Goal: Task Accomplishment & Management: Manage account settings

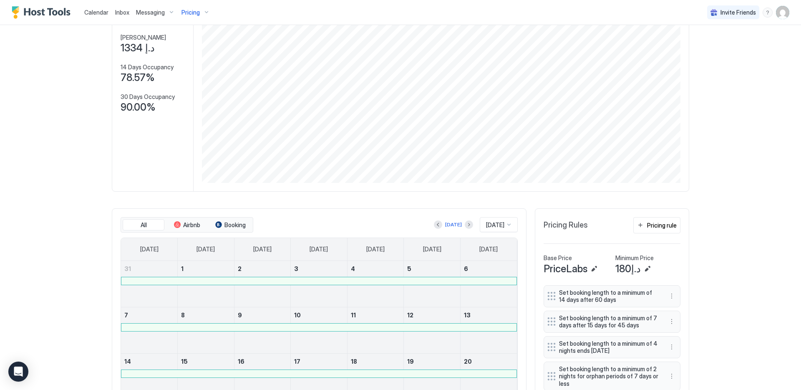
scroll to position [65, 0]
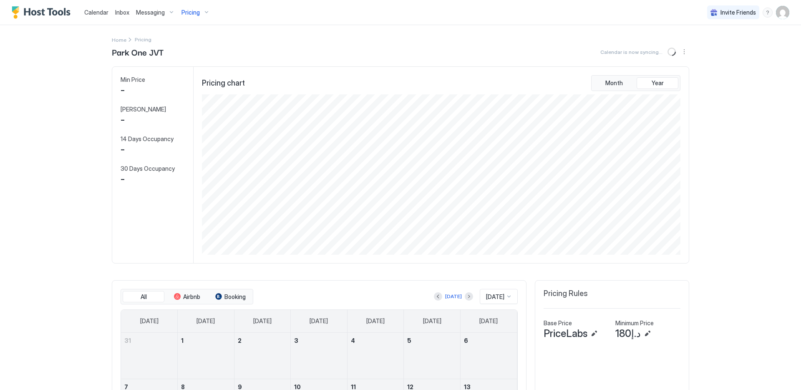
scroll to position [160, 480]
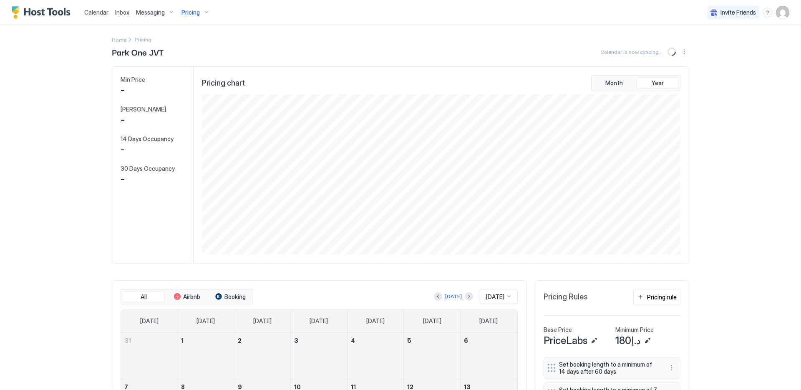
click at [199, 13] on div "Pricing" at bounding box center [195, 12] width 35 height 14
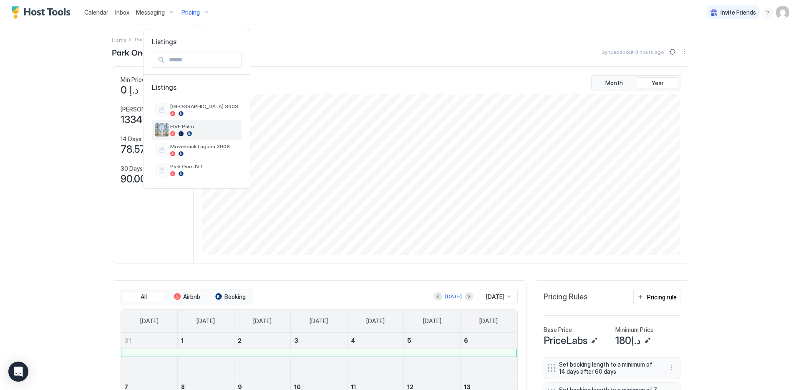
click at [194, 126] on span "FIVE Palm" at bounding box center [204, 126] width 68 height 6
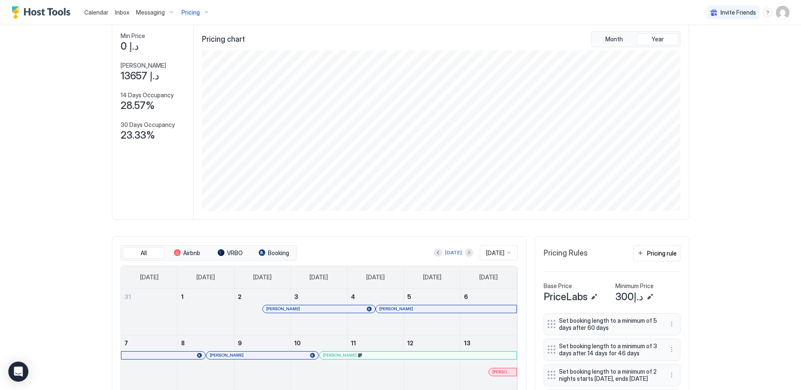
scroll to position [54, 0]
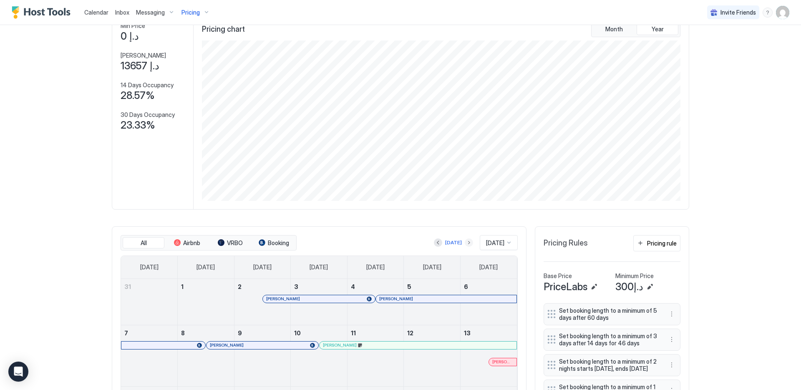
click at [465, 239] on button "Next month" at bounding box center [469, 242] width 8 height 8
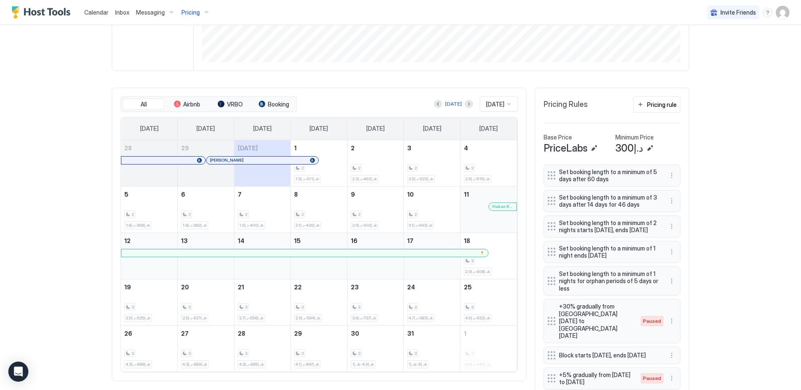
scroll to position [193, 0]
click at [465, 103] on button "Next month" at bounding box center [469, 103] width 8 height 8
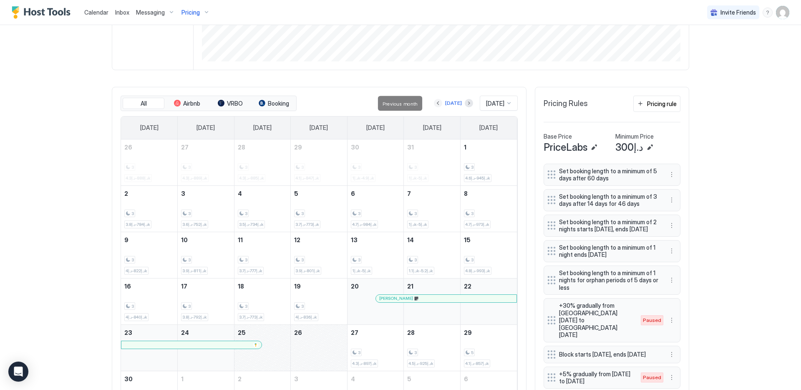
click at [434, 103] on button "Previous month" at bounding box center [438, 103] width 8 height 8
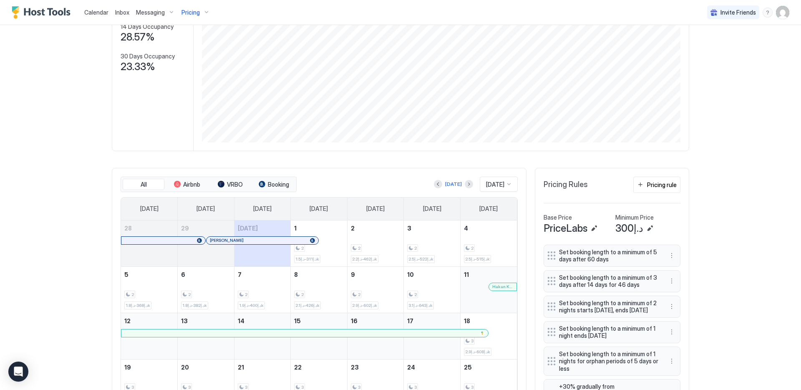
scroll to position [0, 0]
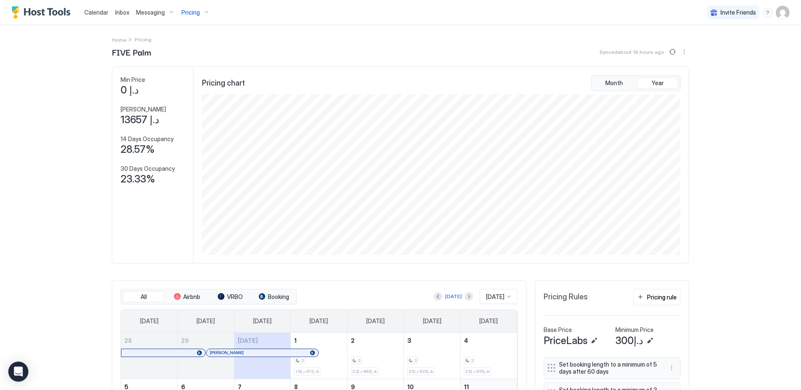
click at [187, 16] on div "Pricing" at bounding box center [195, 12] width 35 height 14
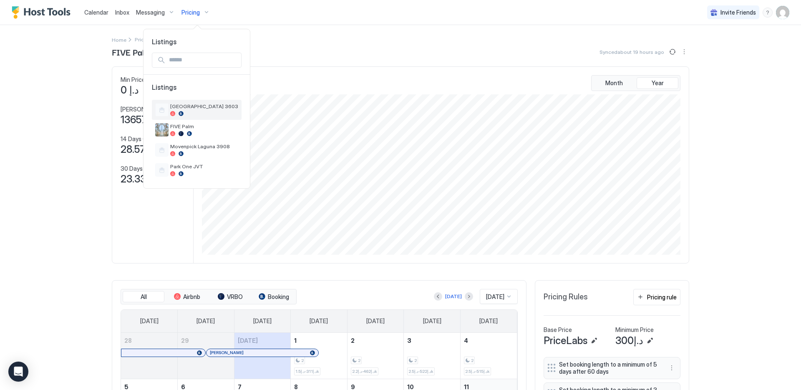
click at [205, 110] on div "[GEOGRAPHIC_DATA] 3603" at bounding box center [204, 109] width 68 height 13
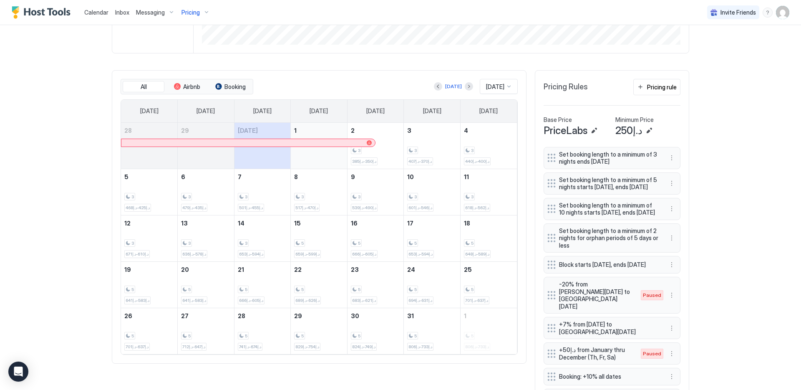
scroll to position [211, 0]
click at [486, 87] on span "[DATE]" at bounding box center [495, 86] width 18 height 8
click at [485, 184] on div "[DATE]" at bounding box center [498, 189] width 37 height 16
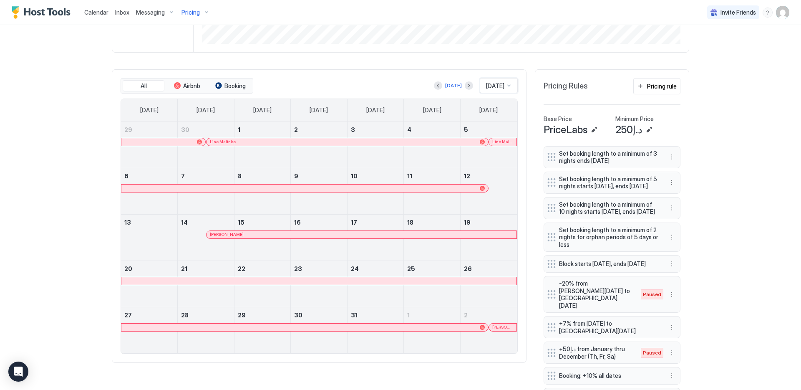
click at [351, 143] on div at bounding box center [354, 141] width 7 height 7
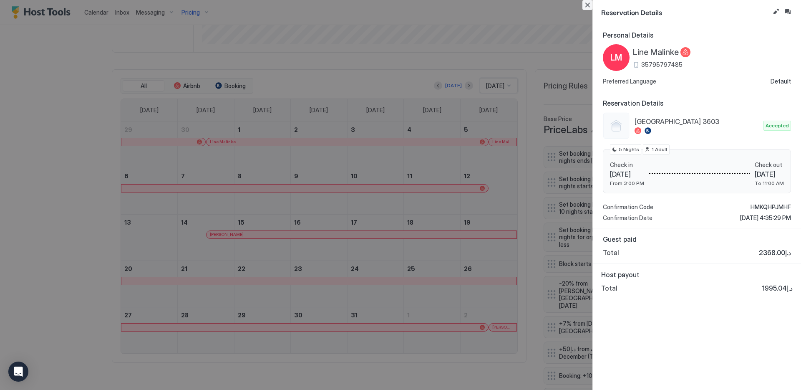
click at [587, 5] on button "Close" at bounding box center [587, 5] width 10 height 10
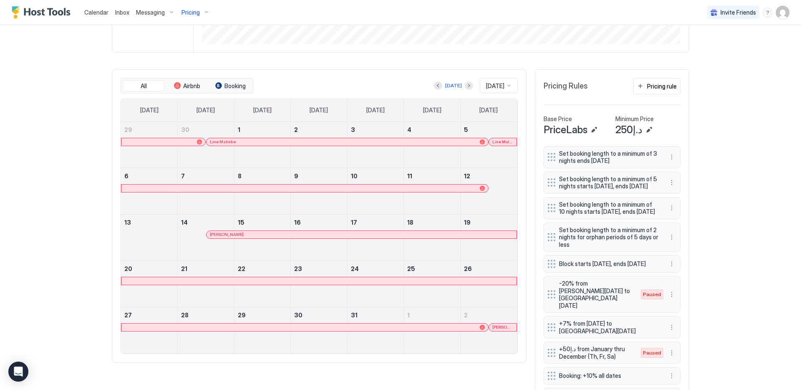
click at [0, 0] on div at bounding box center [0, 0] width 0 height 0
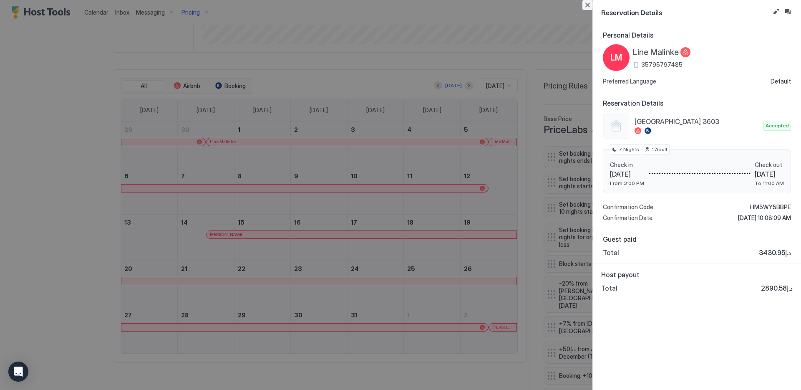
click at [587, 6] on button "Close" at bounding box center [587, 5] width 10 height 10
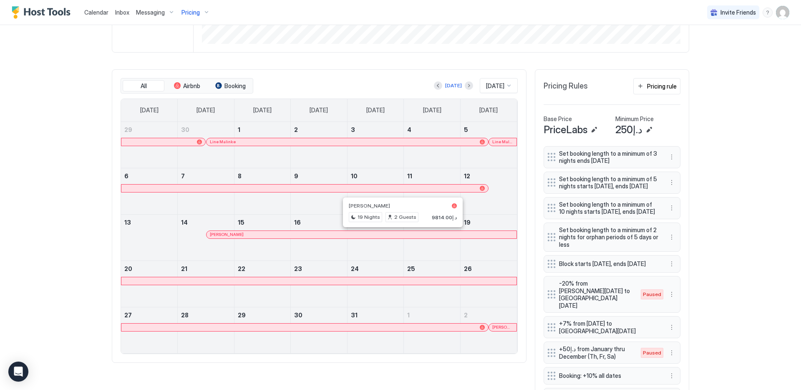
click at [400, 235] on div at bounding box center [403, 234] width 7 height 7
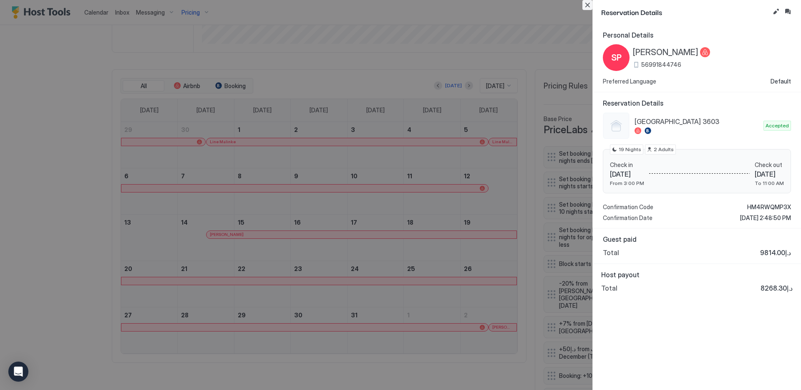
click at [584, 4] on button "Close" at bounding box center [587, 5] width 10 height 10
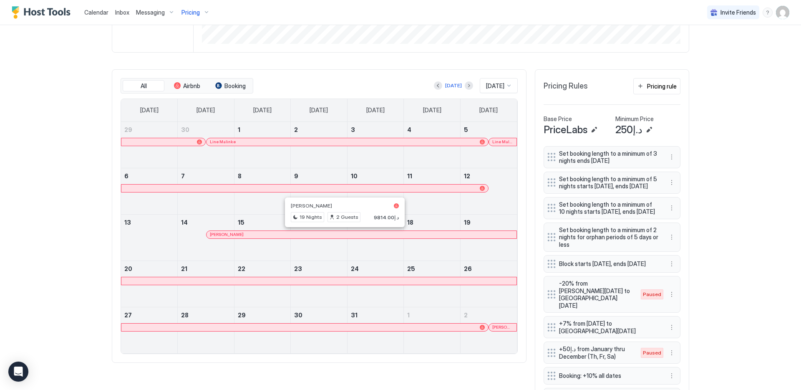
click at [342, 233] on div at bounding box center [345, 234] width 7 height 7
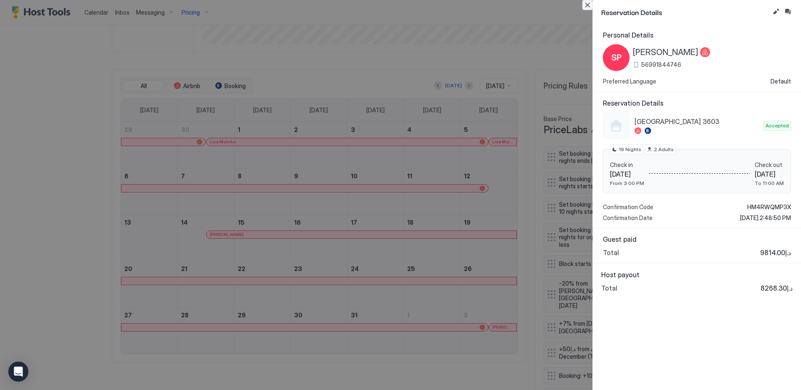
click at [585, 3] on button "Close" at bounding box center [587, 5] width 10 height 10
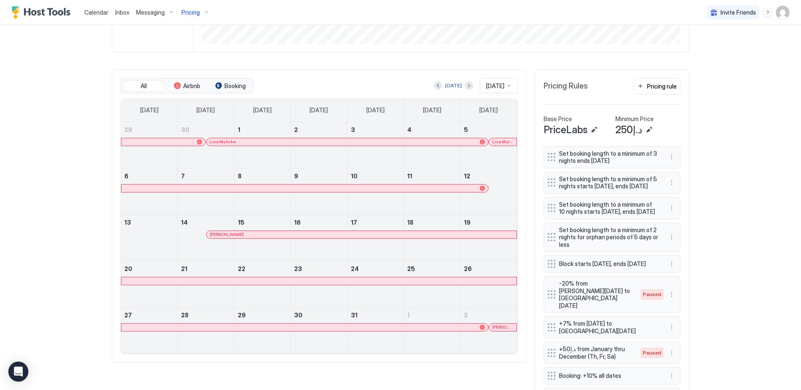
click at [389, 187] on div at bounding box center [392, 188] width 7 height 7
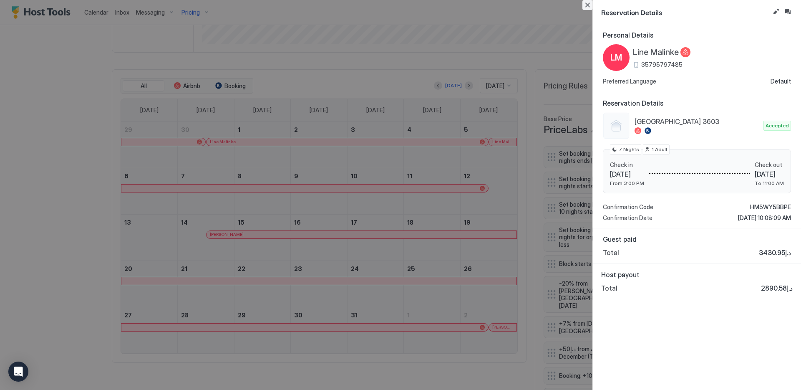
click at [587, 6] on button "Close" at bounding box center [587, 5] width 10 height 10
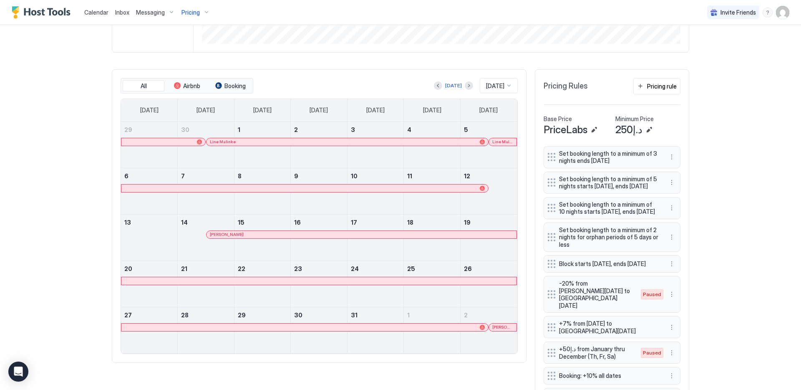
click at [352, 140] on div at bounding box center [355, 141] width 7 height 7
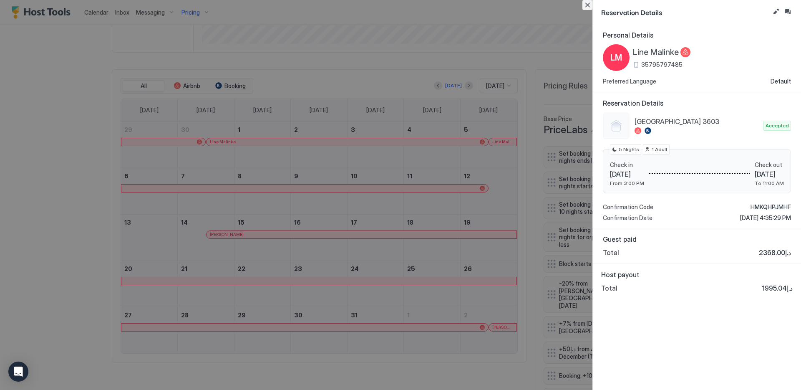
click at [587, 4] on button "Close" at bounding box center [587, 5] width 10 height 10
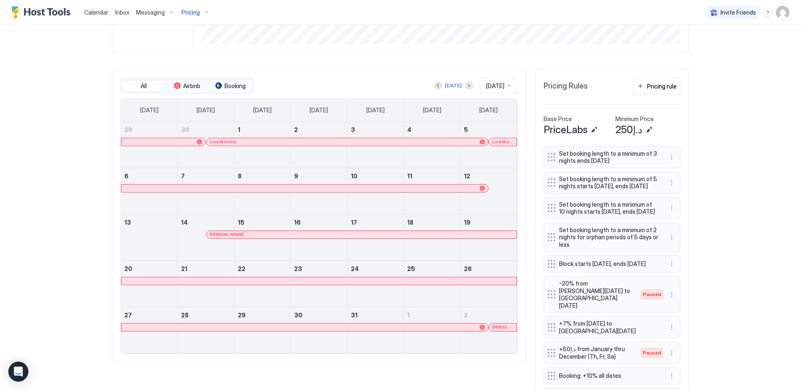
click at [437, 187] on div at bounding box center [440, 188] width 7 height 7
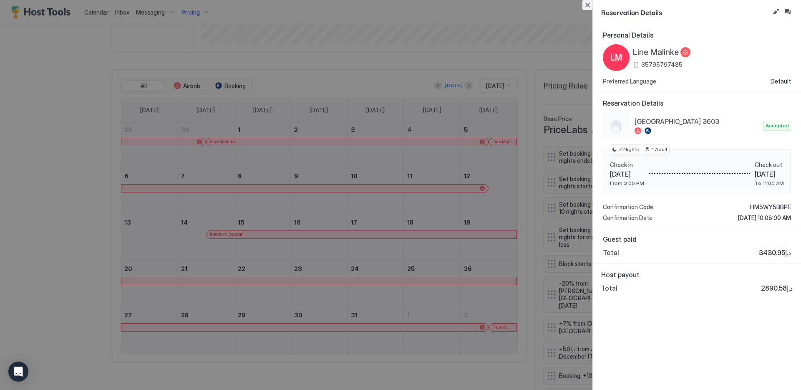
click at [588, 7] on button "Close" at bounding box center [587, 5] width 10 height 10
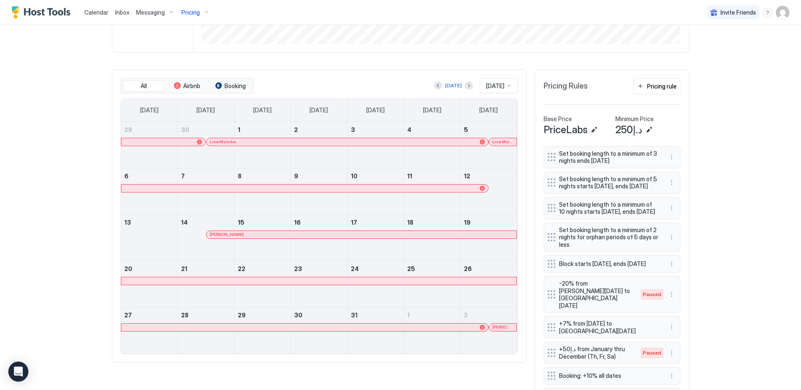
click at [385, 234] on div at bounding box center [388, 234] width 7 height 7
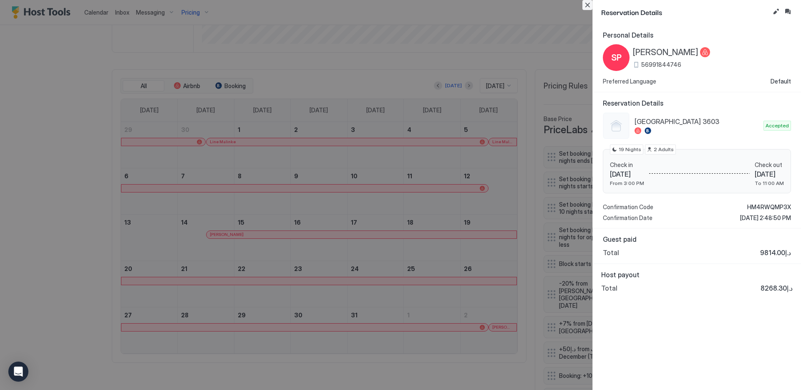
click at [588, 5] on button "Close" at bounding box center [587, 5] width 10 height 10
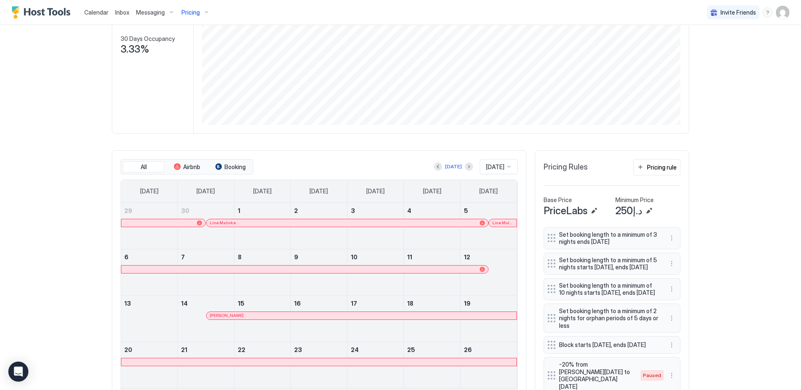
scroll to position [126, 0]
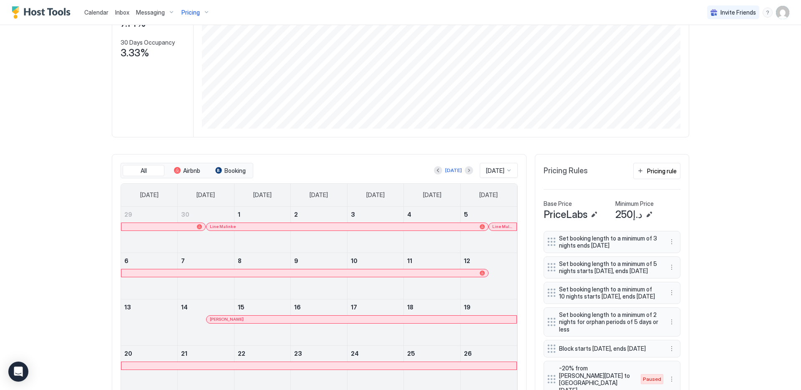
click at [503, 174] on div "[DATE]" at bounding box center [499, 170] width 38 height 15
click at [490, 246] on div "[DATE]" at bounding box center [498, 242] width 37 height 16
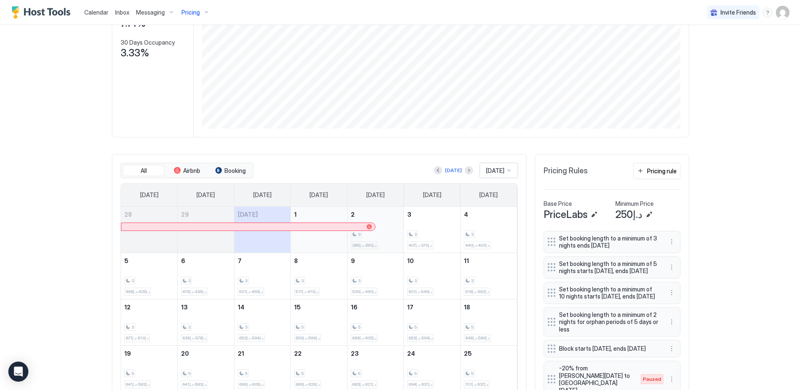
click at [392, 226] on div "3 د.إ350-د.إ385" at bounding box center [376, 229] width 50 height 39
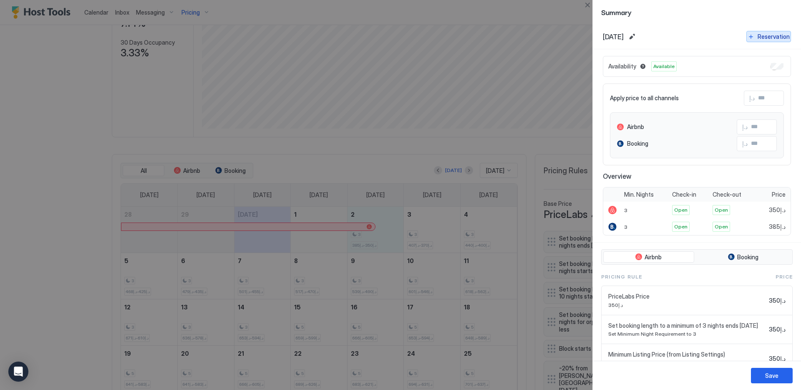
click at [761, 35] on div "Reservation" at bounding box center [773, 36] width 32 height 9
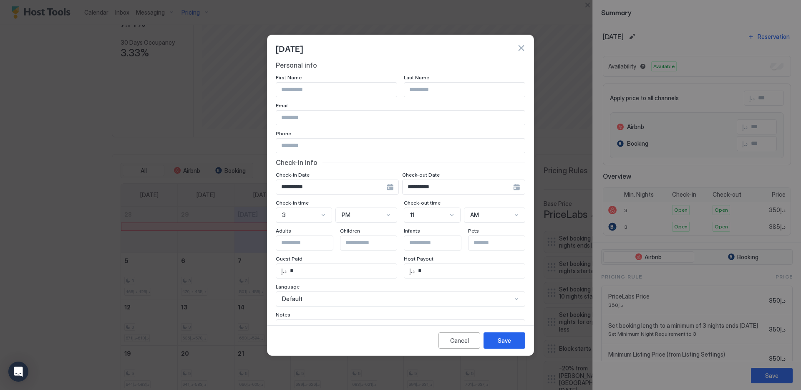
click at [510, 187] on div "**********" at bounding box center [463, 186] width 123 height 15
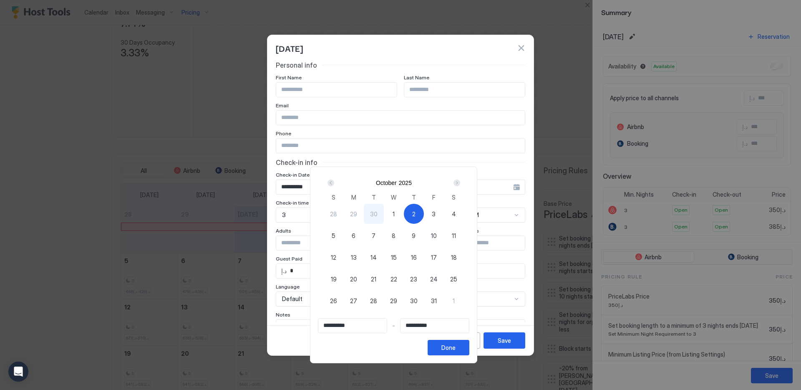
click at [460, 184] on div "Next" at bounding box center [456, 182] width 7 height 7
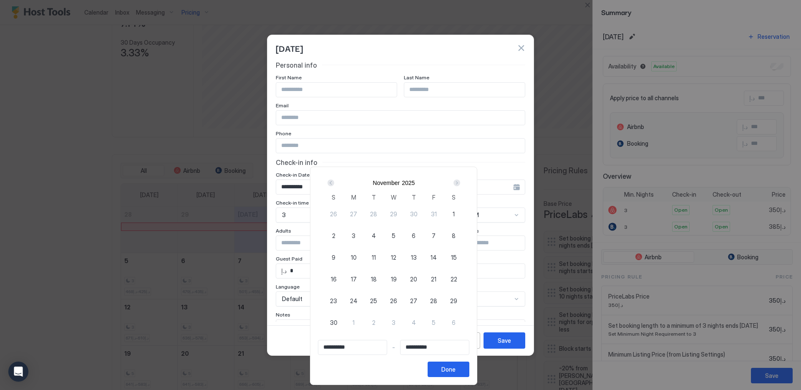
click at [335, 234] on span "2" at bounding box center [333, 235] width 3 height 9
type input "**********"
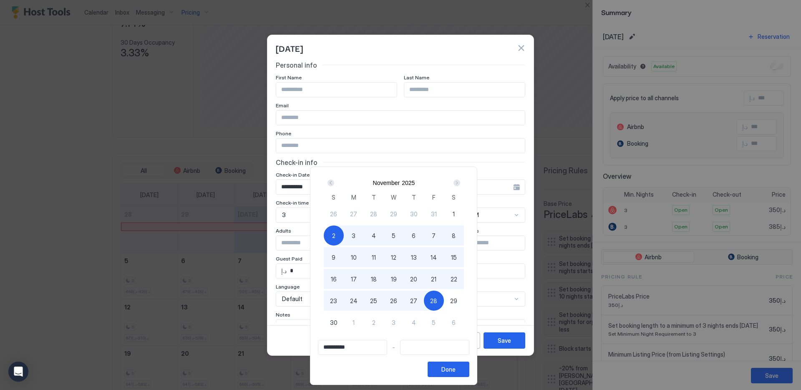
type input "**********"
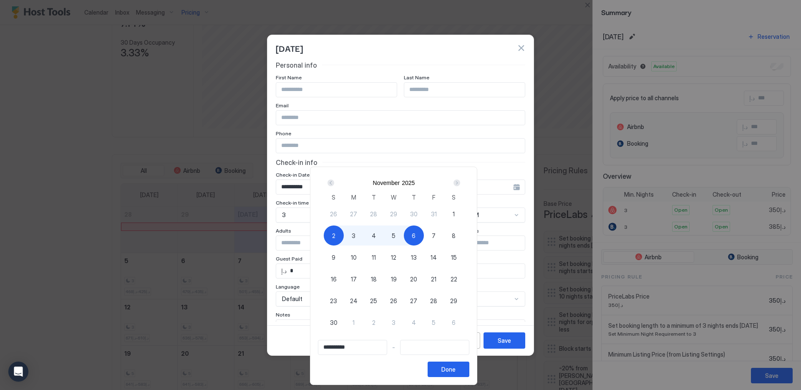
click at [334, 182] on div "Prev" at bounding box center [330, 182] width 7 height 7
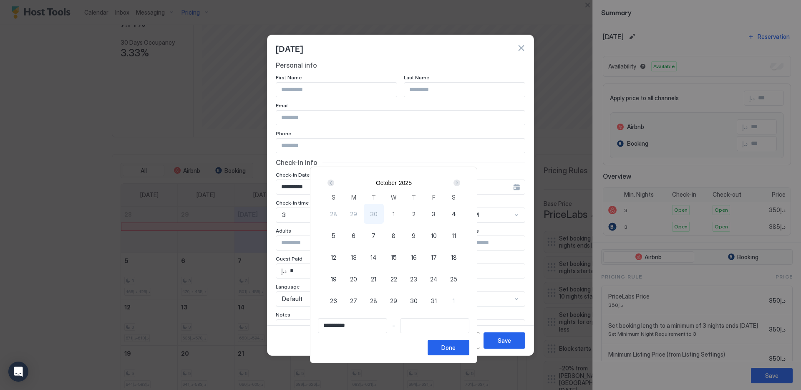
click at [415, 209] on span "2" at bounding box center [413, 213] width 3 height 9
type input "**********"
click at [459, 184] on div "Next" at bounding box center [456, 182] width 7 height 7
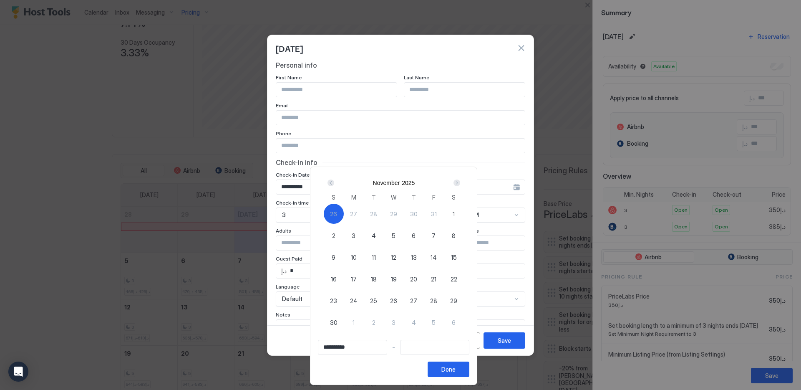
type input "**********"
click at [334, 230] on div "2" at bounding box center [334, 235] width 20 height 20
type input "**********"
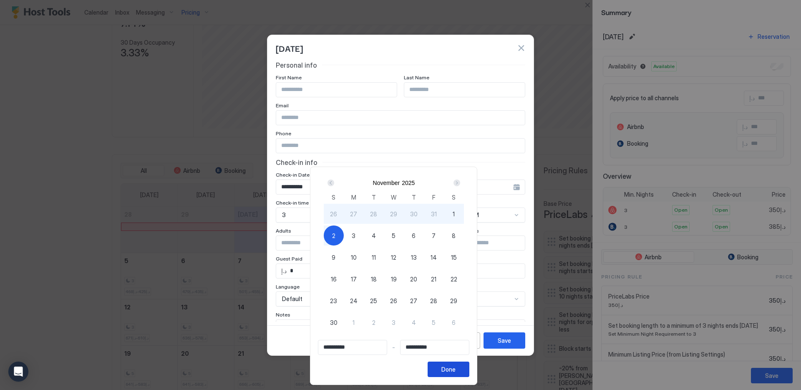
click at [454, 365] on div "Done" at bounding box center [448, 369] width 14 height 9
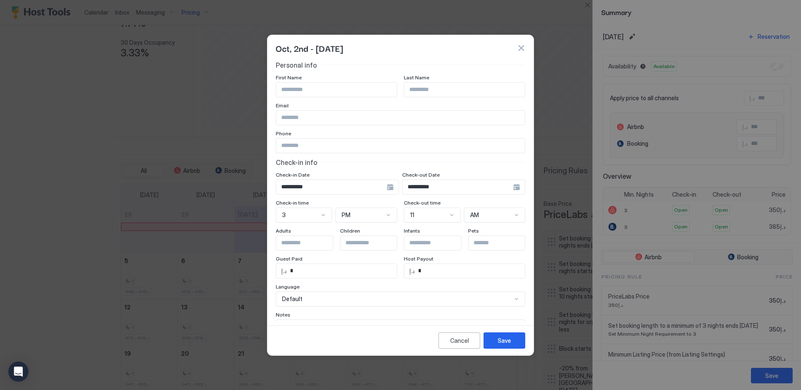
click at [326, 86] on input "Input Field" at bounding box center [336, 90] width 121 height 14
type input "*"
type input "*******"
click at [496, 342] on button "Save" at bounding box center [504, 340] width 42 height 16
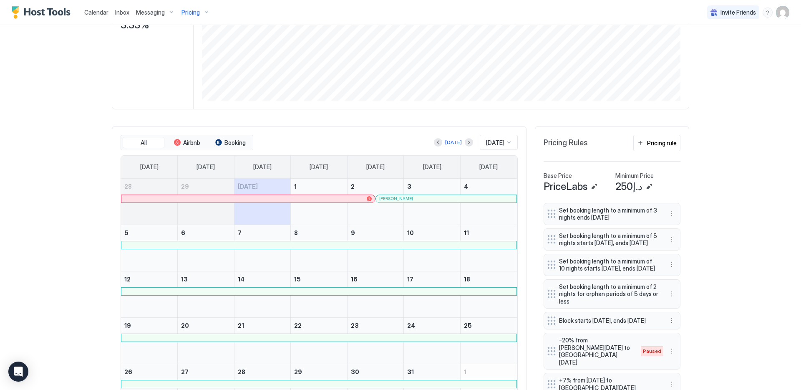
scroll to position [149, 0]
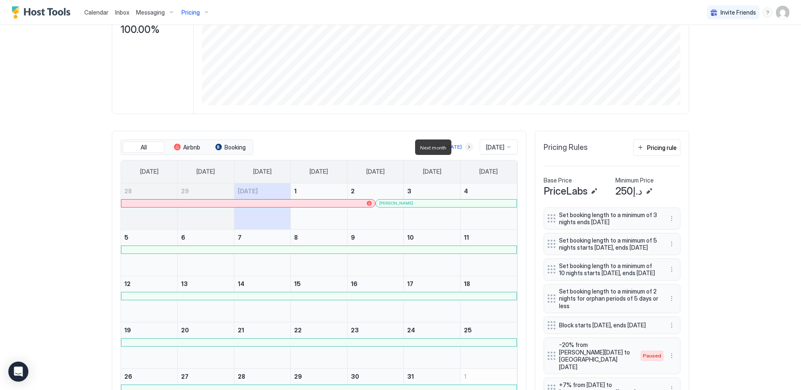
click at [465, 148] on button "Next month" at bounding box center [469, 147] width 8 height 8
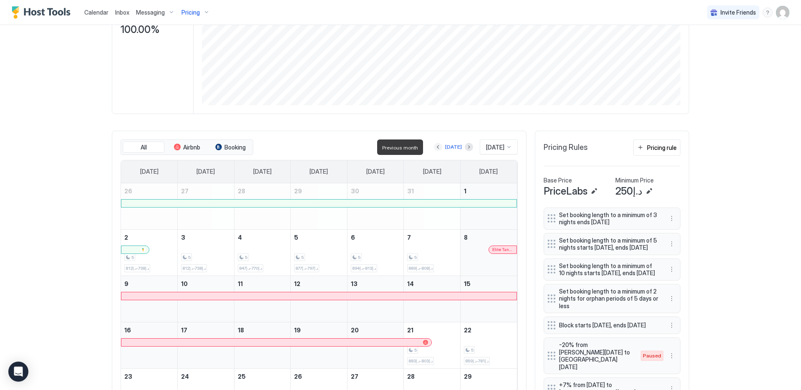
click at [434, 149] on button "Previous month" at bounding box center [438, 147] width 8 height 8
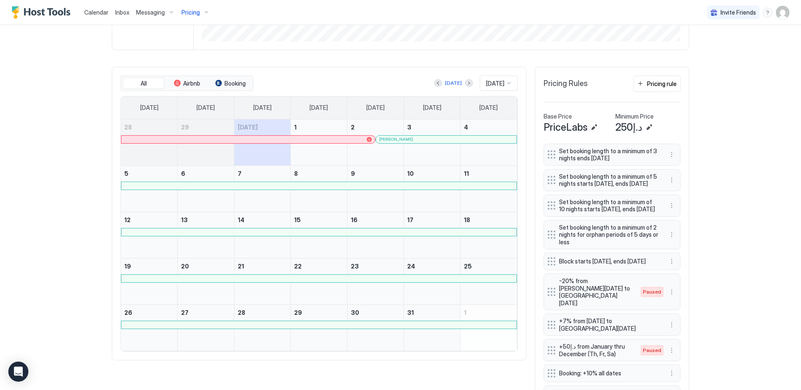
scroll to position [214, 0]
click at [465, 85] on button "Next month" at bounding box center [469, 82] width 8 height 8
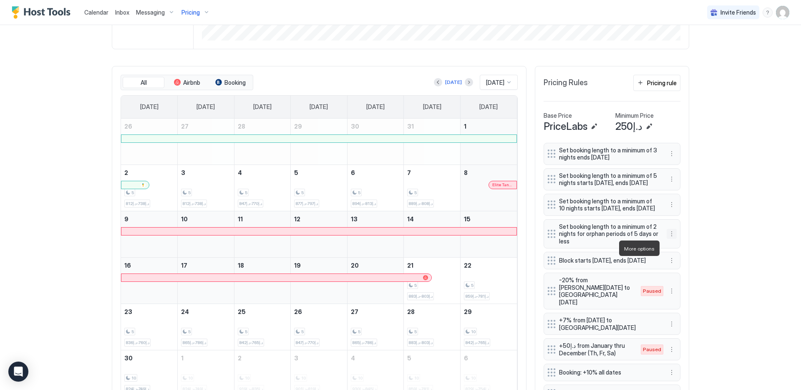
click at [666, 239] on button "More options" at bounding box center [671, 234] width 10 height 10
click at [675, 258] on div "Edit" at bounding box center [676, 259] width 18 height 6
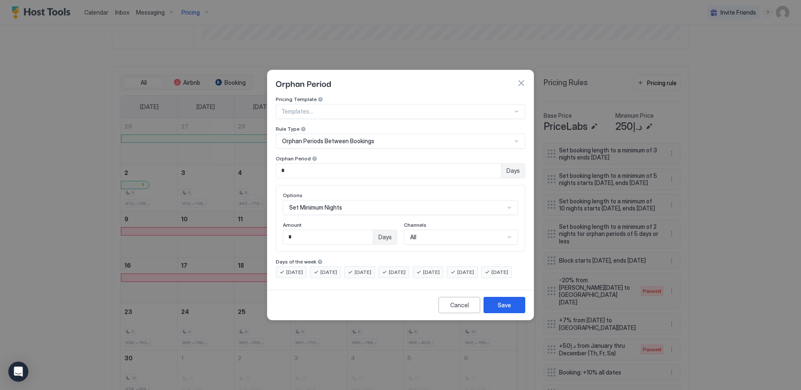
click at [496, 163] on input "*" at bounding box center [388, 170] width 225 height 14
drag, startPoint x: 384, startPoint y: 161, endPoint x: 233, endPoint y: 156, distance: 151.5
click at [233, 156] on div "Orphan Period Pricing Template Templates... Rule Type Orphan Periods Between Bo…" at bounding box center [400, 195] width 801 height 390
type input "*"
click at [499, 309] on div "Save" at bounding box center [504, 304] width 13 height 9
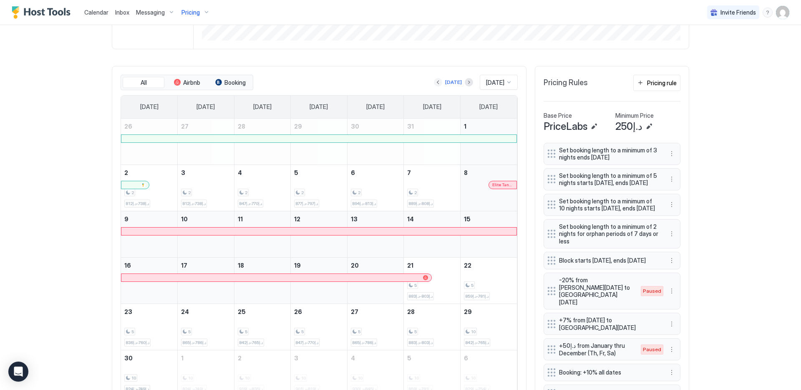
click at [434, 82] on button "Previous month" at bounding box center [438, 82] width 8 height 8
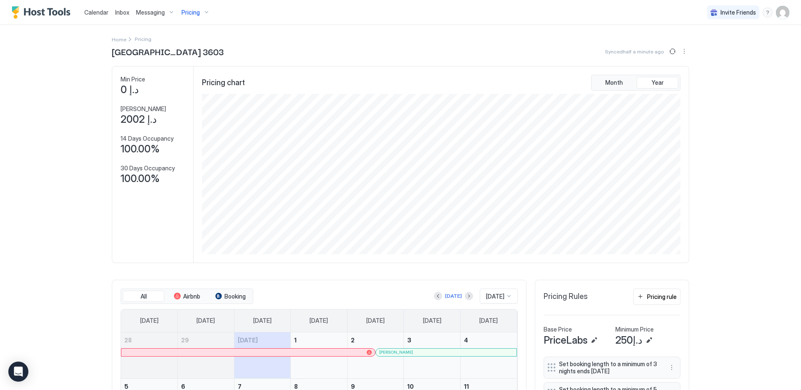
scroll to position [0, 0]
click at [669, 51] on button "Sync prices" at bounding box center [672, 52] width 10 height 10
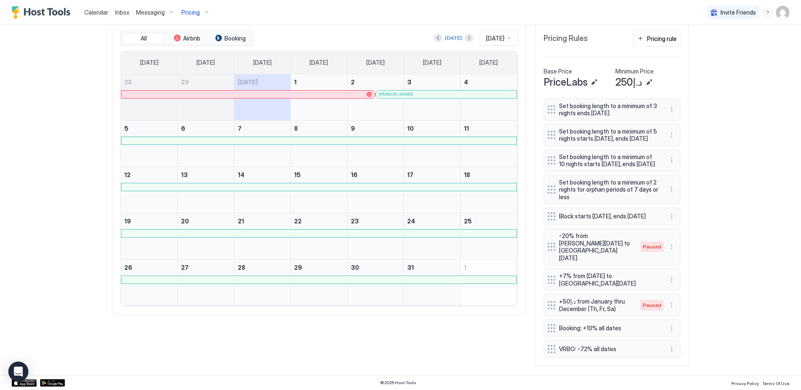
scroll to position [263, 0]
click at [465, 35] on button "Next month" at bounding box center [469, 38] width 8 height 8
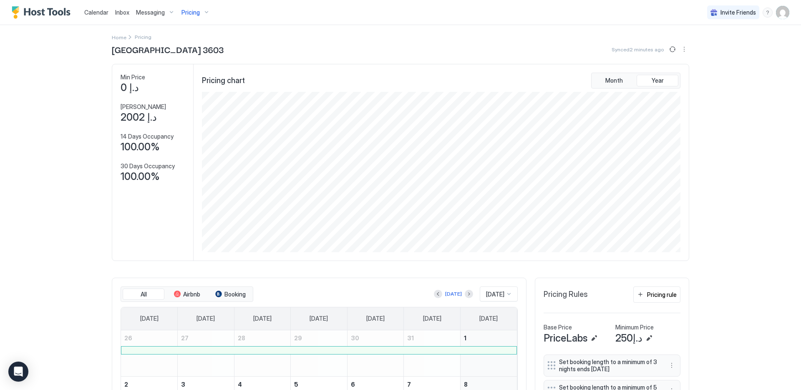
scroll to position [0, 0]
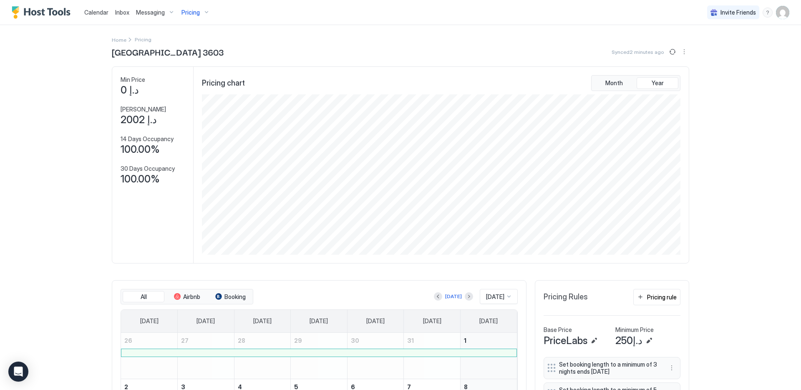
click at [201, 15] on div "Pricing" at bounding box center [195, 12] width 35 height 14
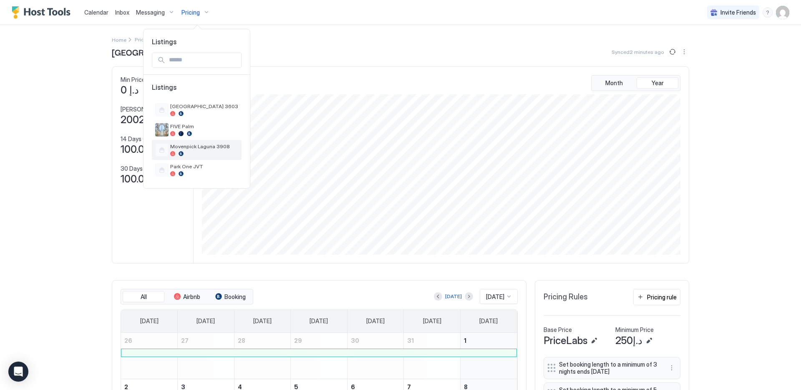
click at [195, 152] on div at bounding box center [204, 153] width 68 height 5
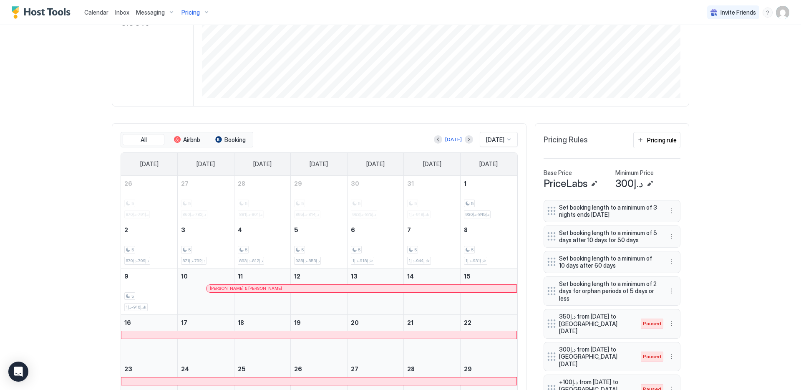
scroll to position [161, 0]
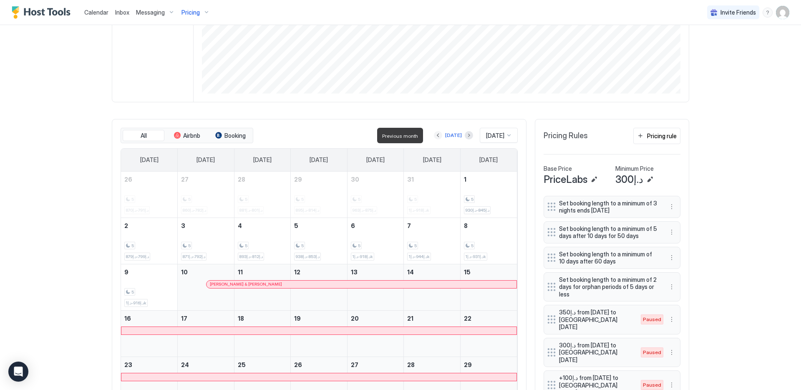
click at [434, 133] on button "Previous month" at bounding box center [438, 135] width 8 height 8
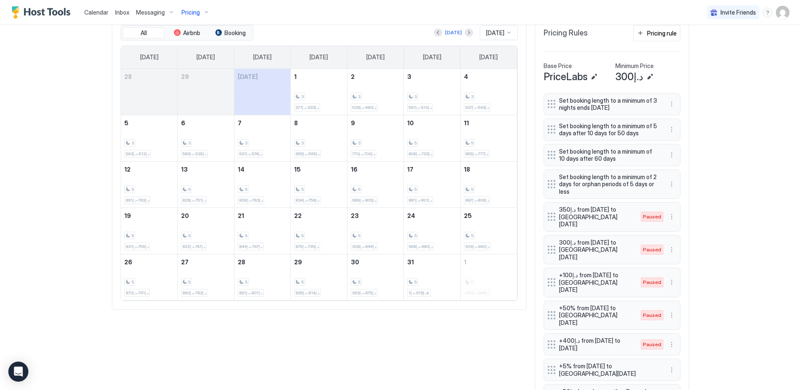
scroll to position [355, 0]
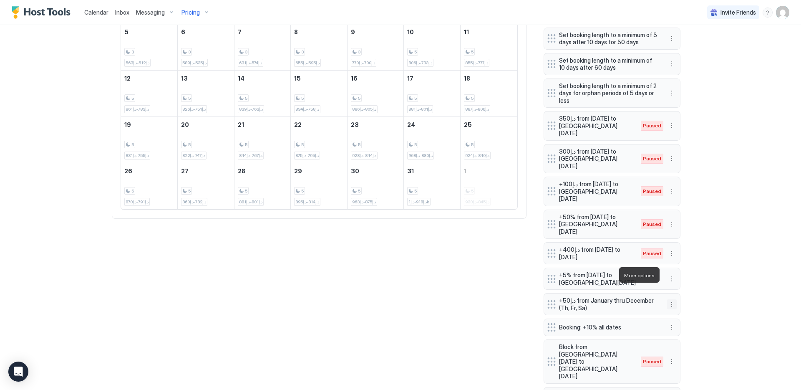
click at [670, 299] on button "More options" at bounding box center [671, 304] width 10 height 10
click at [676, 299] on div "Pause" at bounding box center [679, 300] width 24 height 6
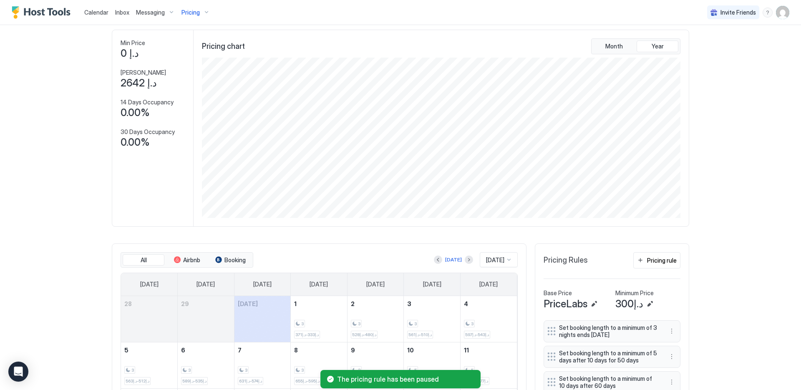
scroll to position [0, 0]
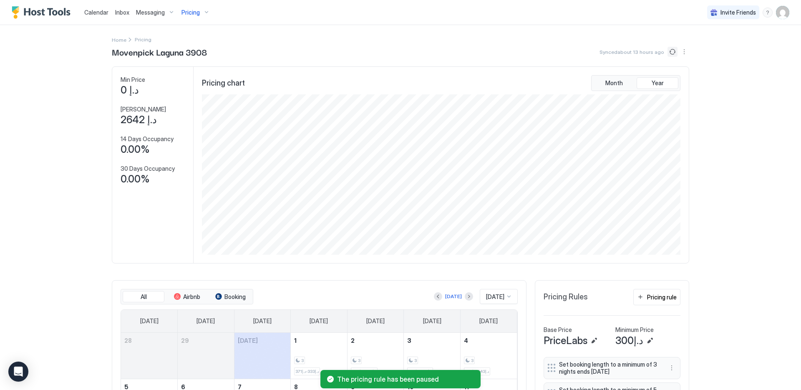
click at [667, 53] on button "Sync prices" at bounding box center [672, 52] width 10 height 10
click at [194, 12] on span "Pricing" at bounding box center [190, 13] width 18 height 8
